Goal: Check status

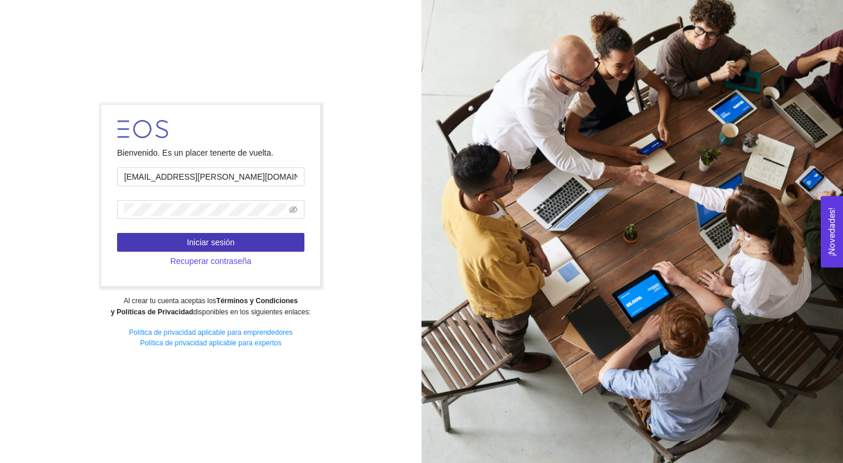
type input "[EMAIL_ADDRESS][PERSON_NAME][DOMAIN_NAME]"
click at [201, 241] on span "Iniciar sesión" at bounding box center [211, 242] width 48 height 13
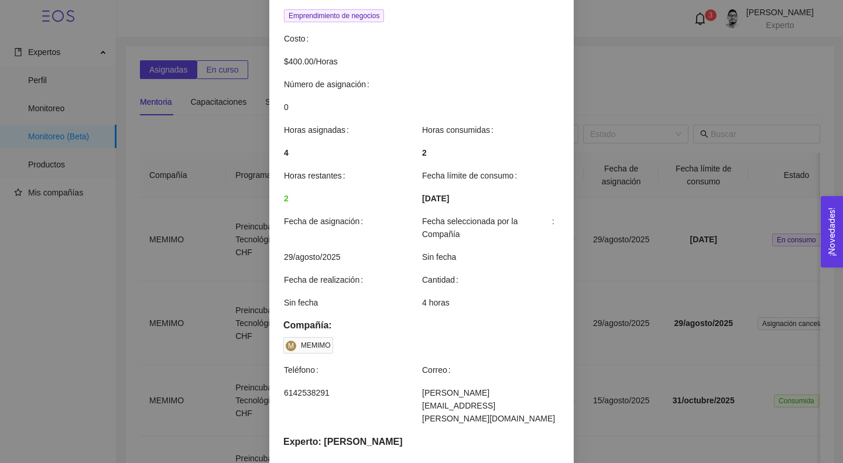
scroll to position [296, 0]
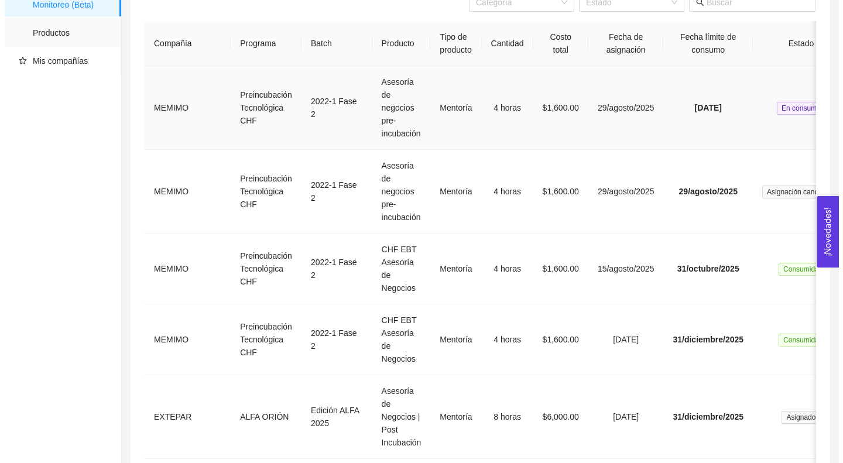
scroll to position [135, 0]
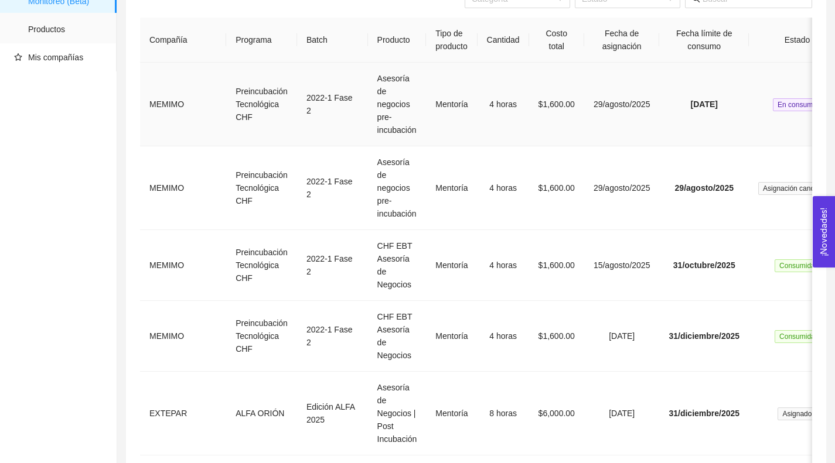
click at [511, 89] on td "4 horas" at bounding box center [503, 105] width 52 height 84
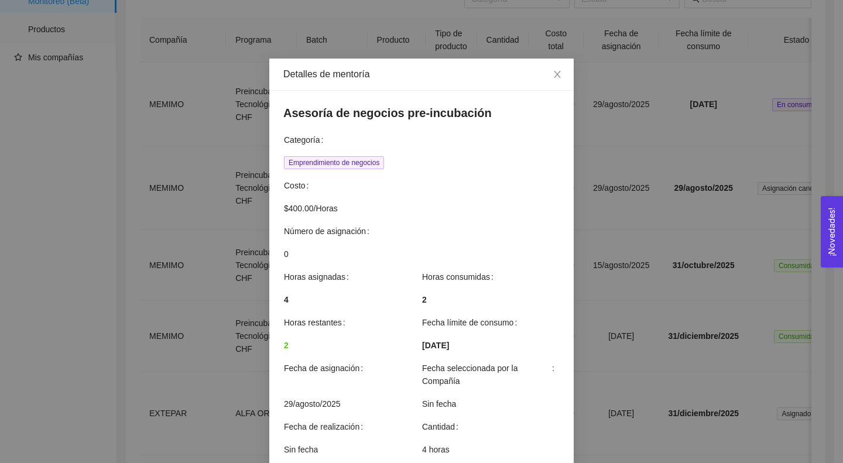
scroll to position [296, 0]
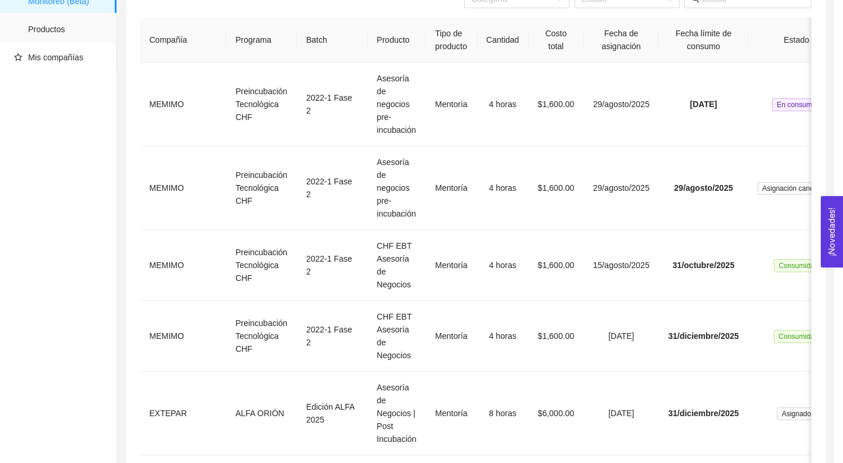
scroll to position [238, 0]
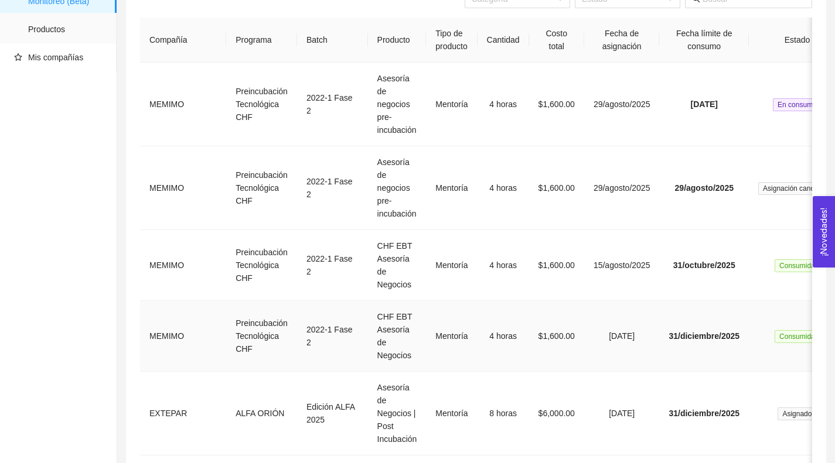
click at [493, 340] on td "4 horas" at bounding box center [503, 336] width 52 height 71
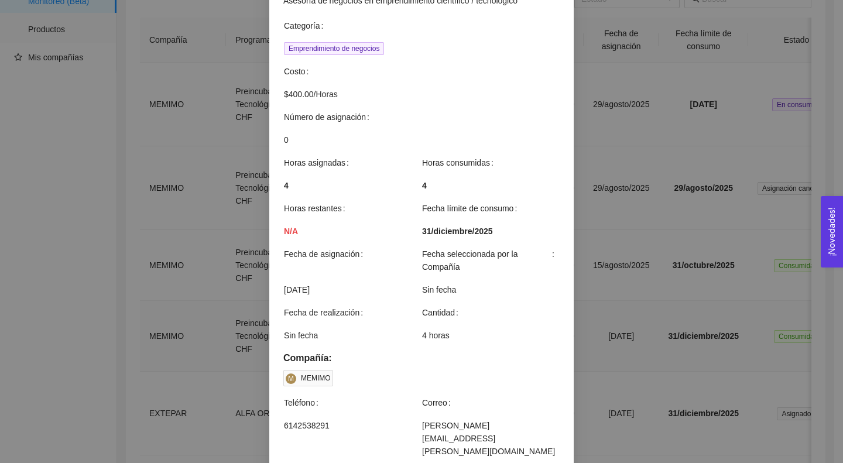
scroll to position [315, 0]
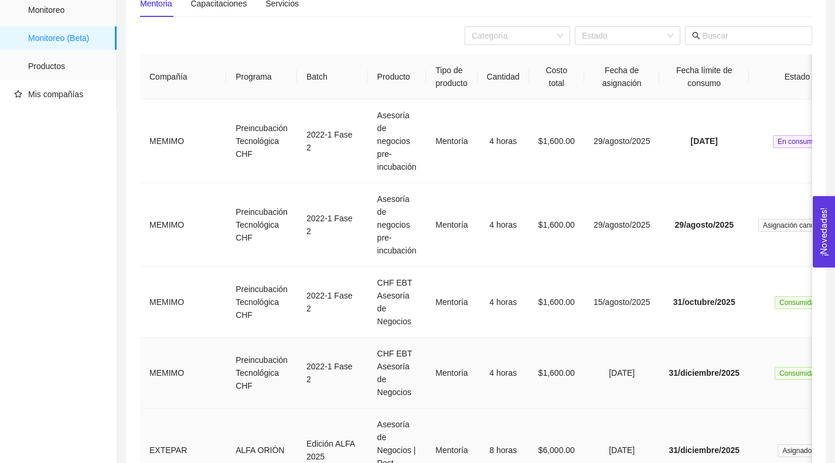
scroll to position [97, 0]
